Goal: Find contact information: Find contact information

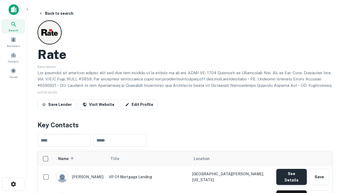
click at [291, 174] on button "See Details" at bounding box center [291, 177] width 31 height 16
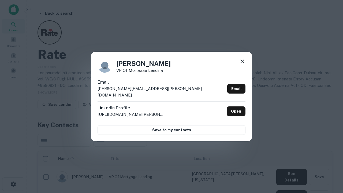
click at [242, 65] on icon at bounding box center [242, 61] width 6 height 6
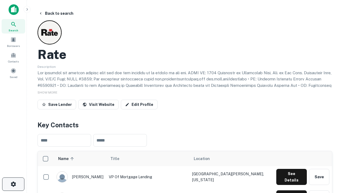
click at [13, 184] on icon "button" at bounding box center [13, 184] width 6 height 6
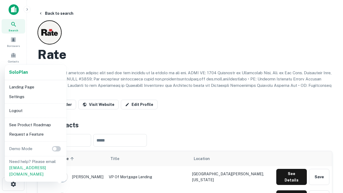
click at [35, 110] on li "Logout" at bounding box center [35, 111] width 57 height 10
